Goal: Task Accomplishment & Management: Complete application form

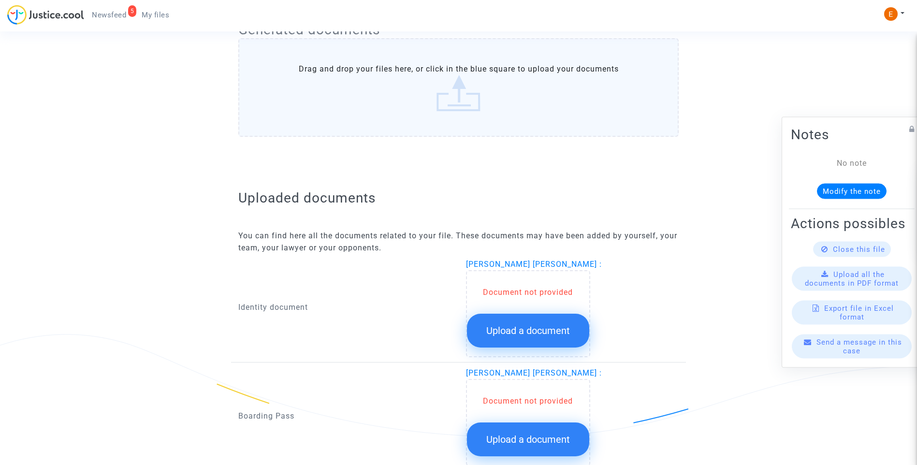
click at [568, 332] on span "Upload a document" at bounding box center [528, 331] width 84 height 12
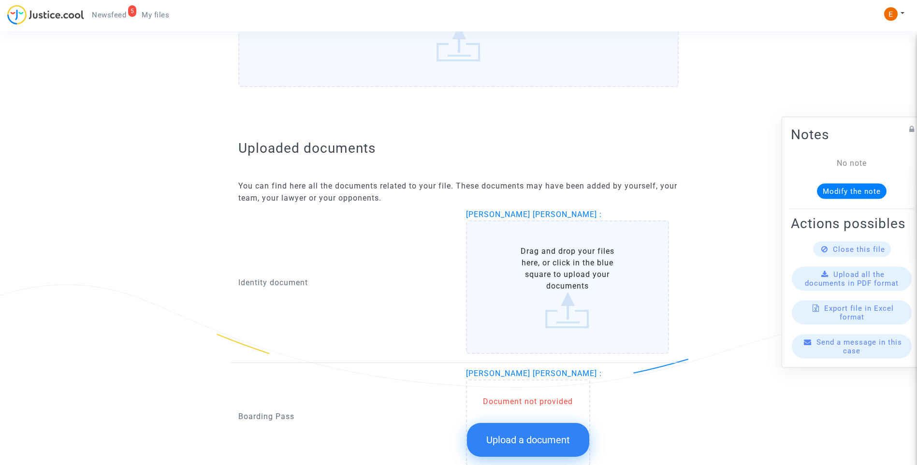
scroll to position [564, 0]
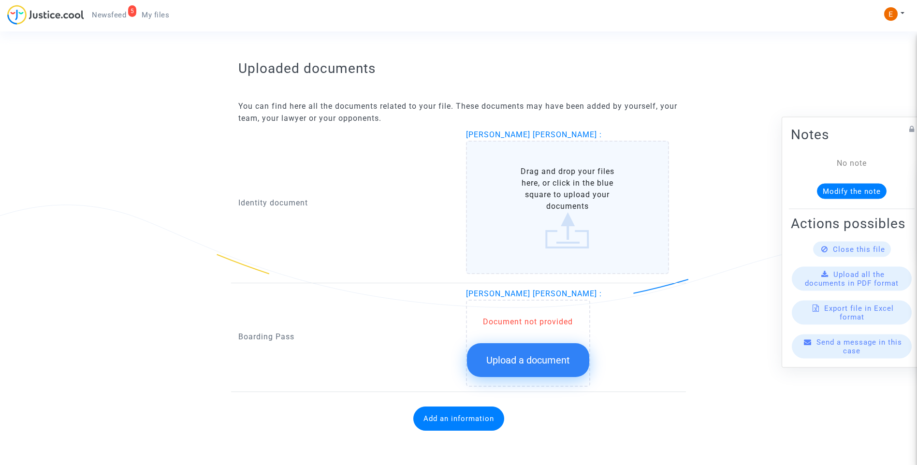
click at [551, 351] on button "Upload a document" at bounding box center [528, 360] width 122 height 34
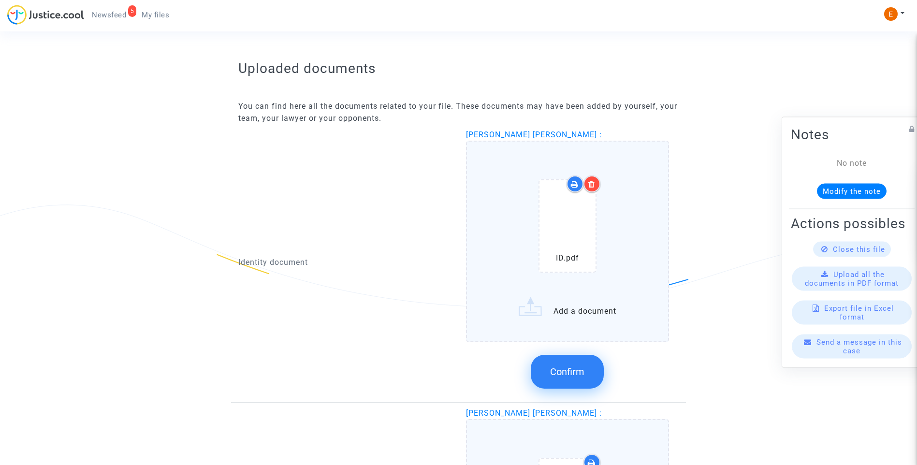
click at [581, 375] on span "Confirm" at bounding box center [567, 372] width 34 height 12
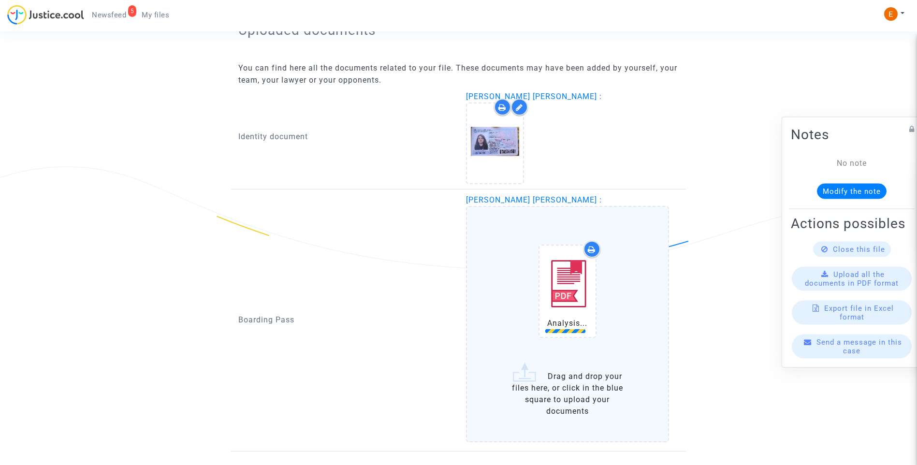
scroll to position [662, 0]
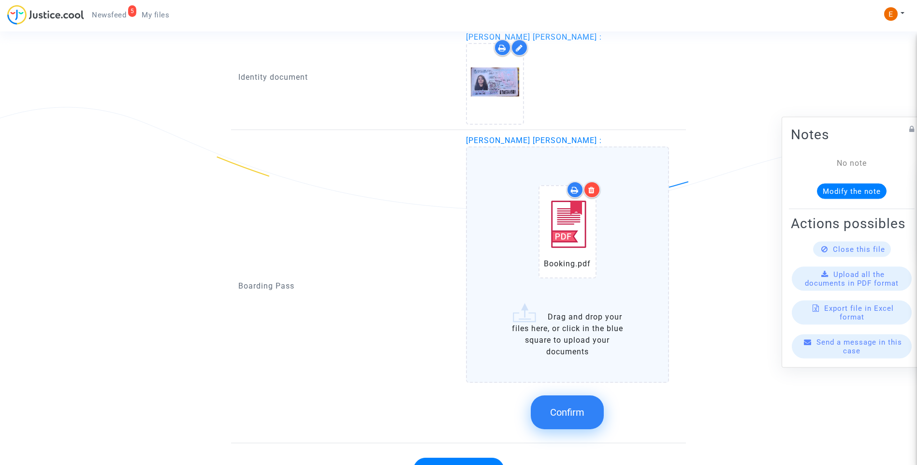
click at [556, 413] on span "Confirm" at bounding box center [567, 412] width 34 height 12
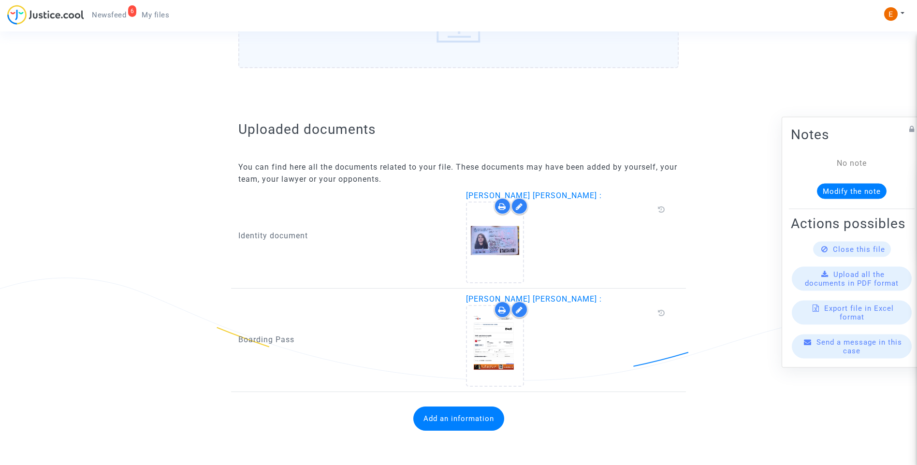
click at [473, 425] on button "Add an information" at bounding box center [458, 418] width 91 height 24
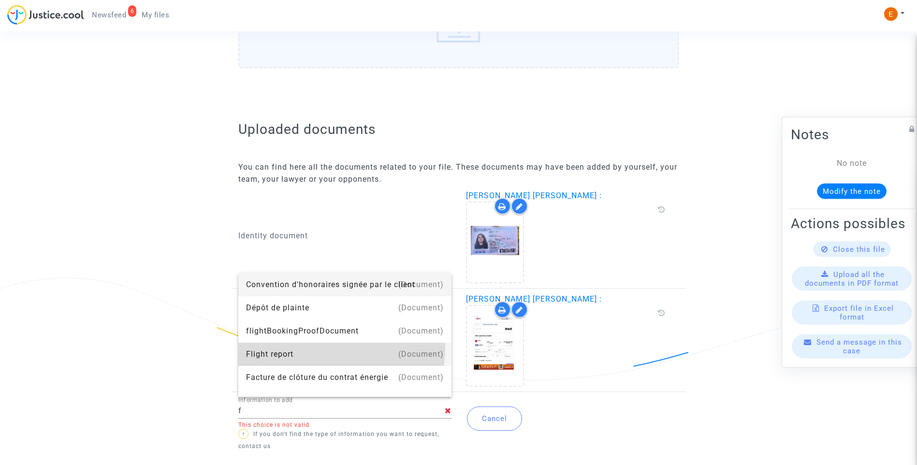
click at [293, 346] on div "Flight report" at bounding box center [345, 354] width 198 height 23
type input "Flight report"
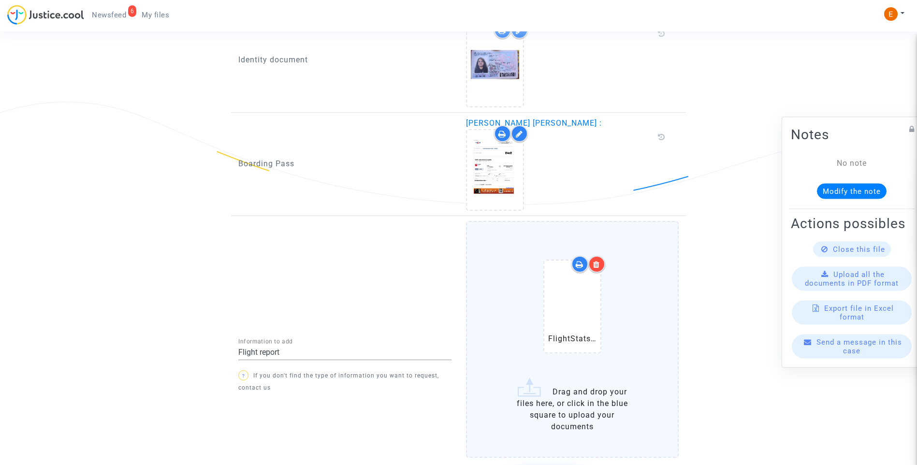
scroll to position [685, 0]
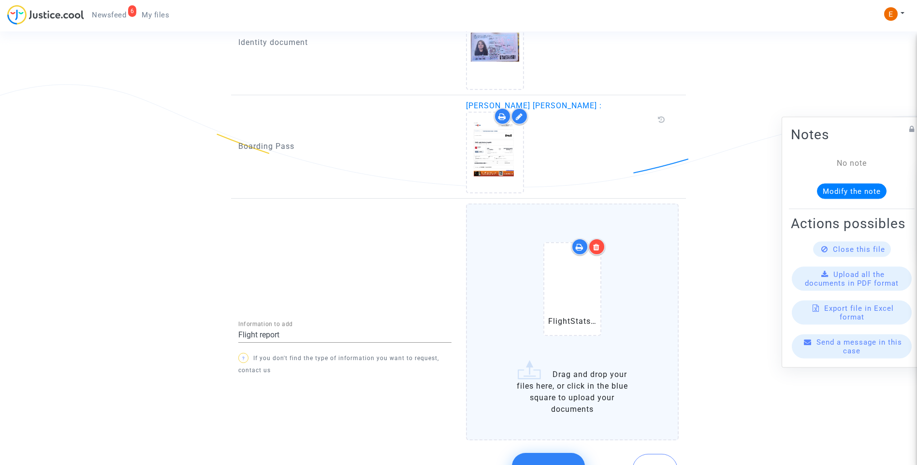
click at [563, 461] on button "Confirm" at bounding box center [548, 470] width 73 height 34
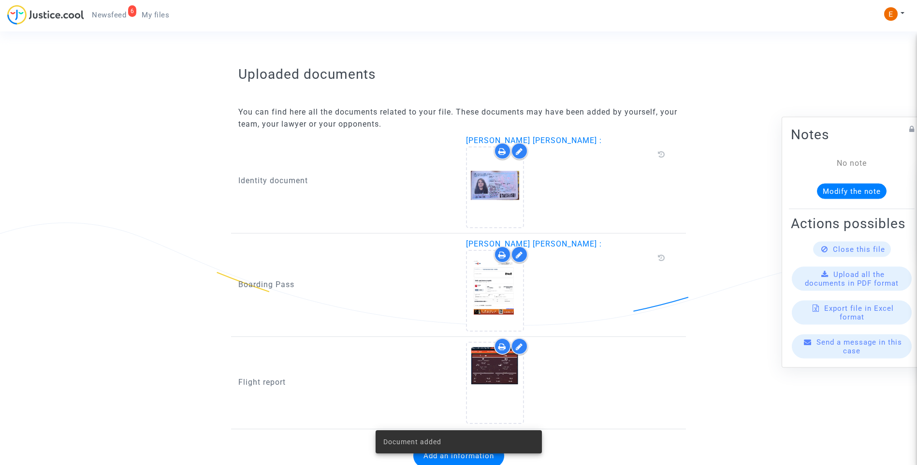
scroll to position [584, 0]
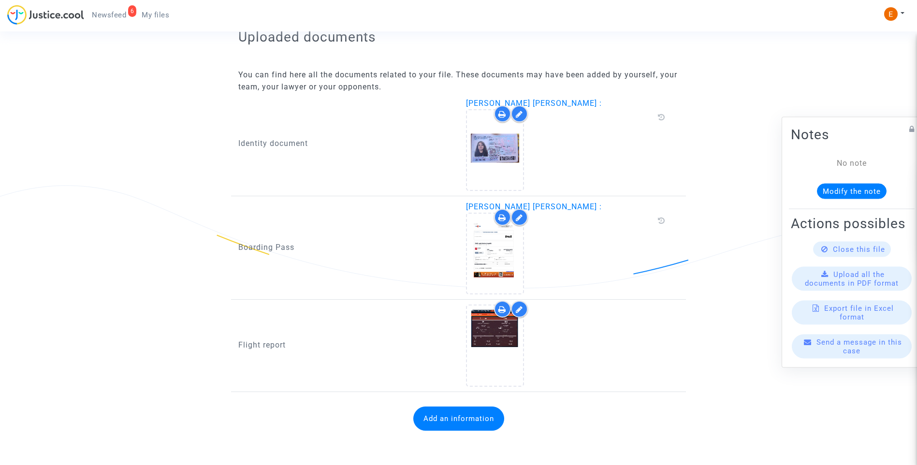
click at [107, 17] on span "Newsfeed" at bounding box center [109, 15] width 34 height 9
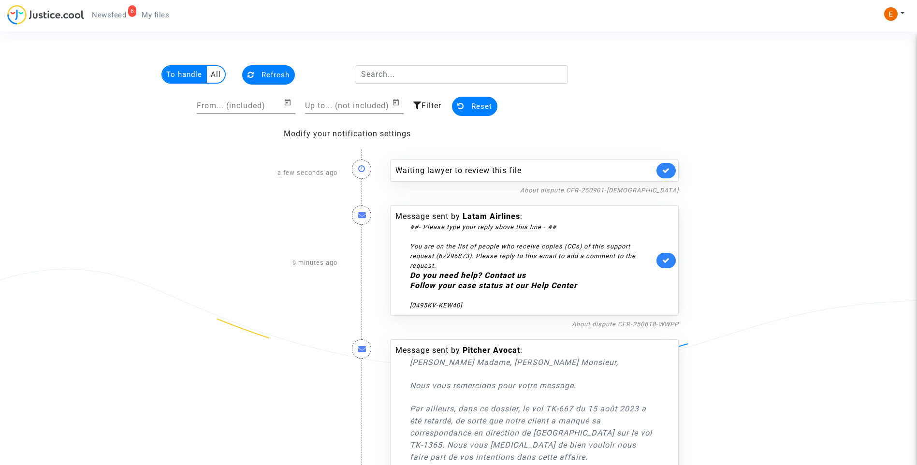
click at [672, 168] on link at bounding box center [665, 170] width 19 height 15
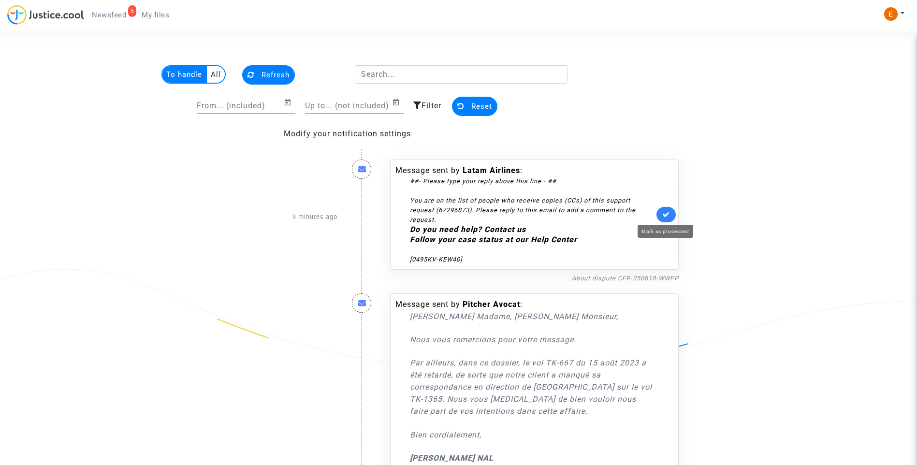
click at [668, 213] on icon at bounding box center [666, 214] width 8 height 7
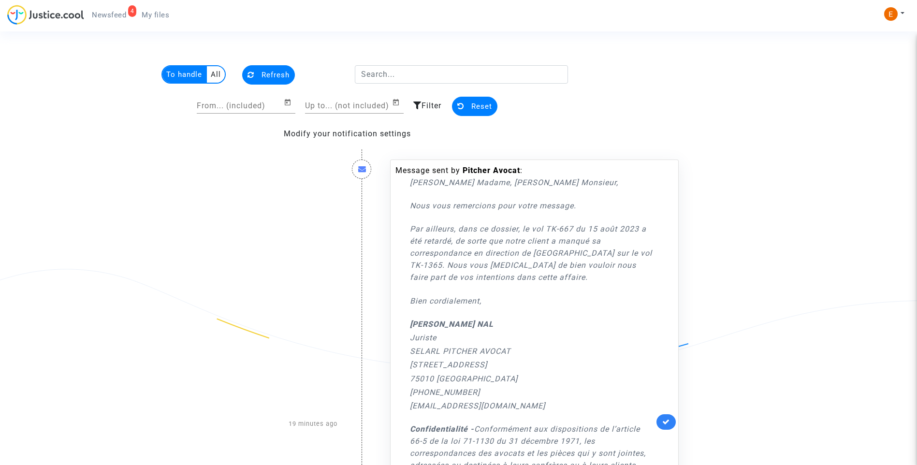
click at [665, 416] on link at bounding box center [665, 421] width 19 height 15
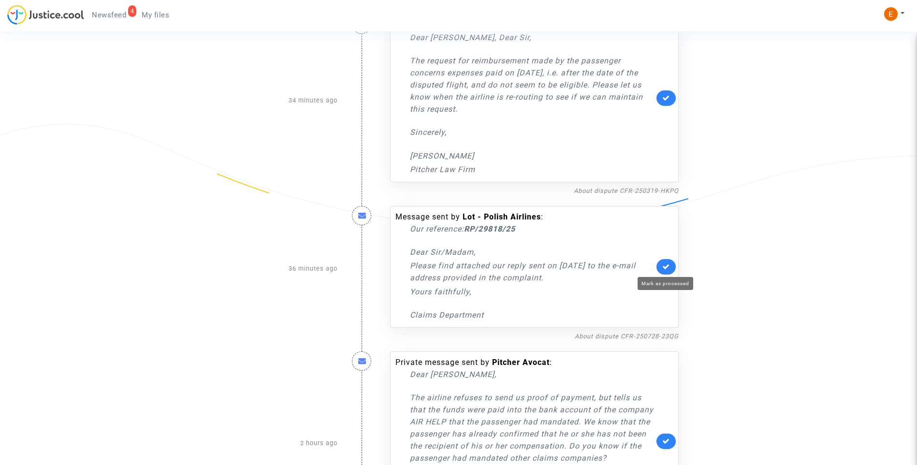
click at [667, 266] on icon at bounding box center [666, 266] width 8 height 7
